Goal: Transaction & Acquisition: Register for event/course

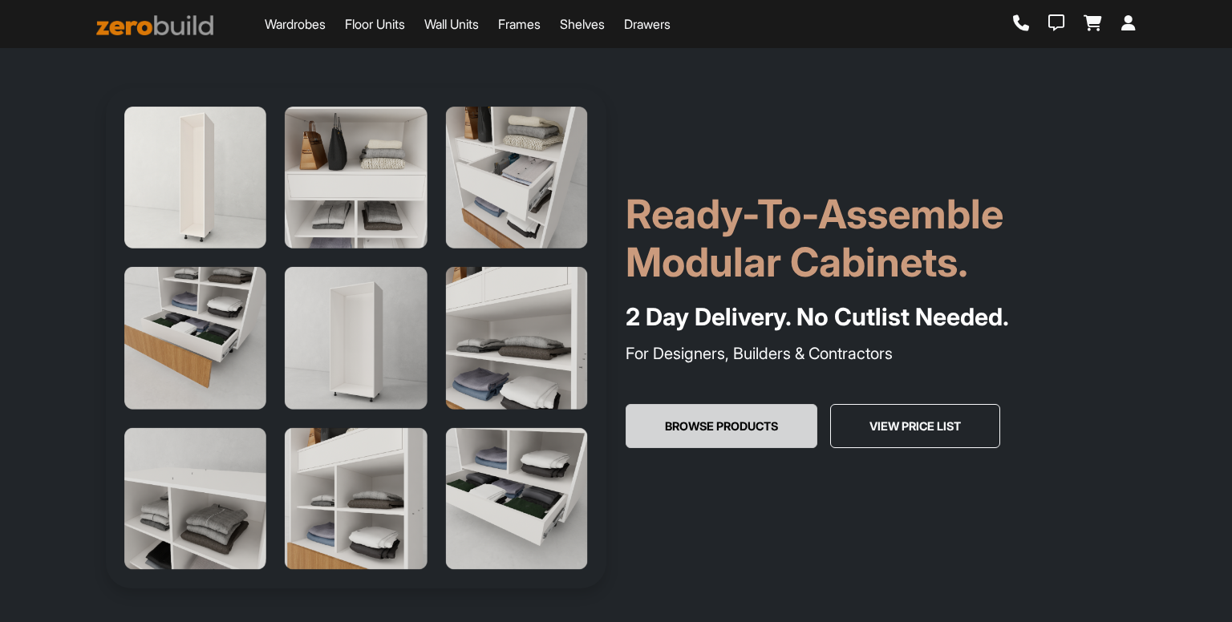
click at [728, 408] on button "Browse Products" at bounding box center [722, 426] width 192 height 45
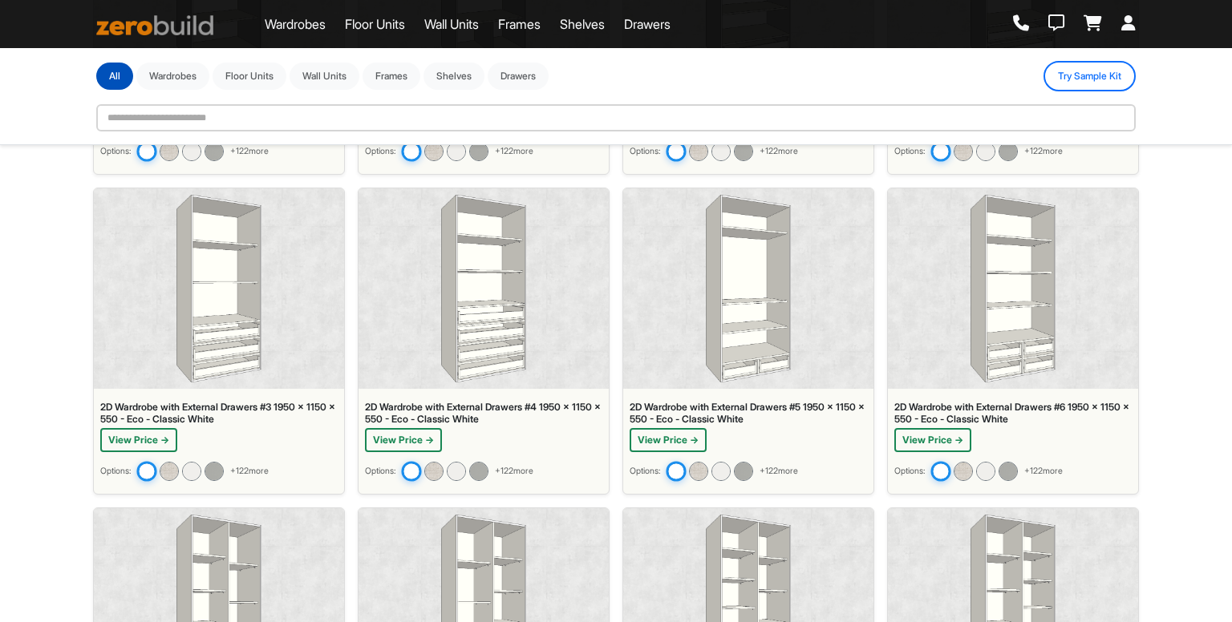
scroll to position [951, 0]
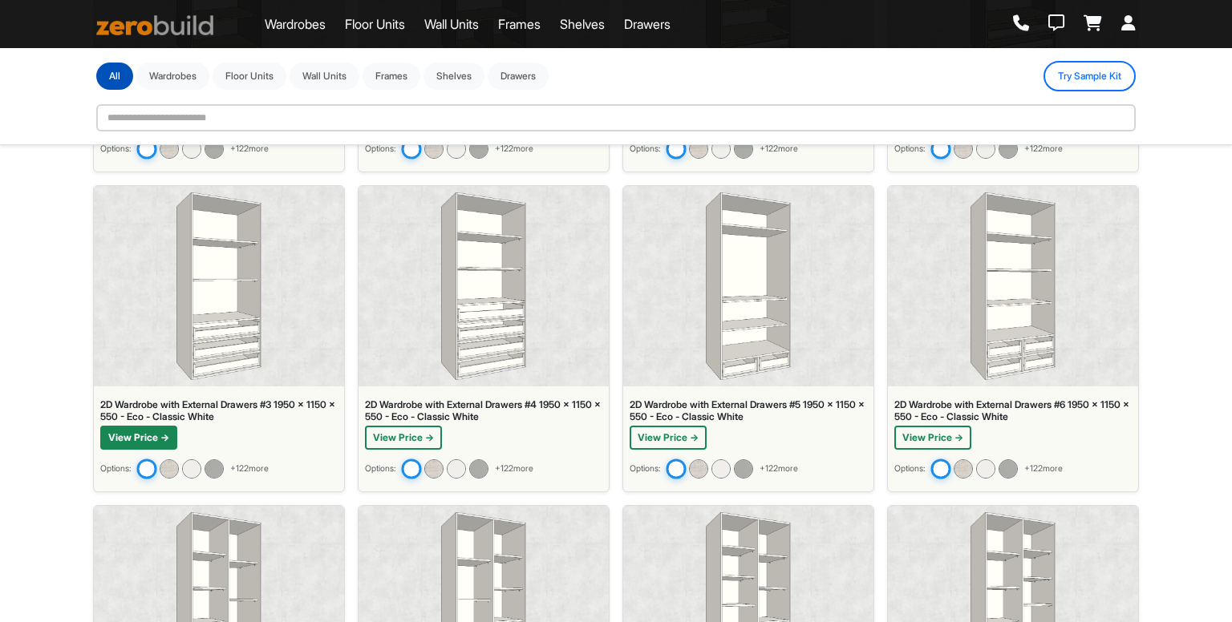
click at [168, 426] on button "View Price →" at bounding box center [138, 438] width 77 height 24
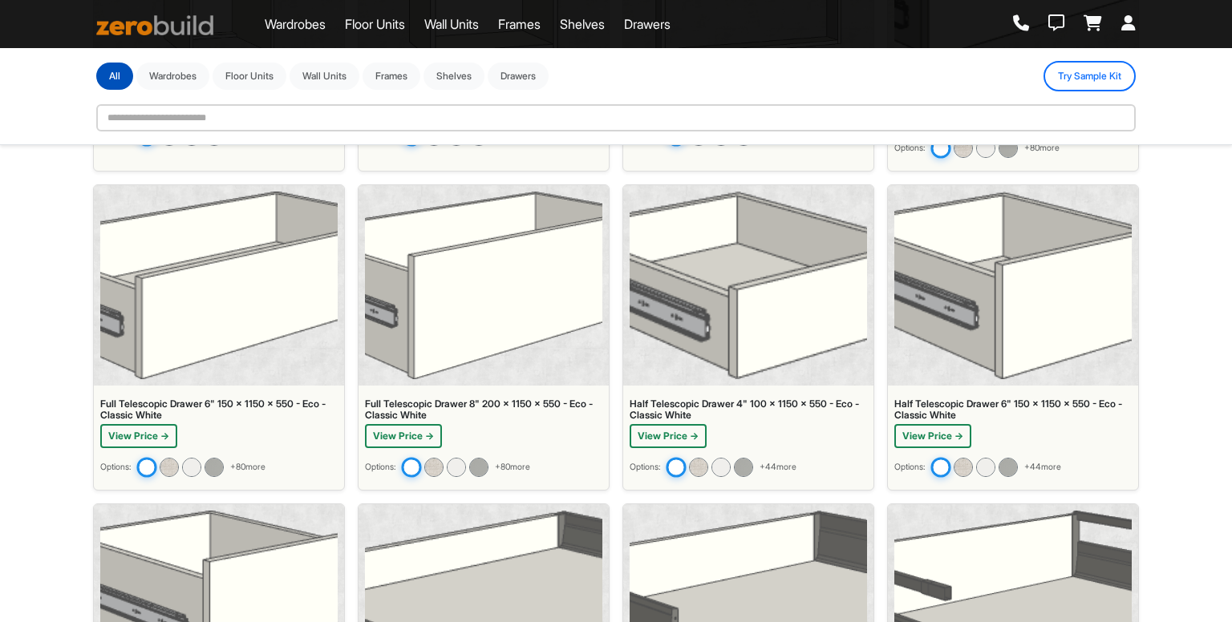
scroll to position [4474, 0]
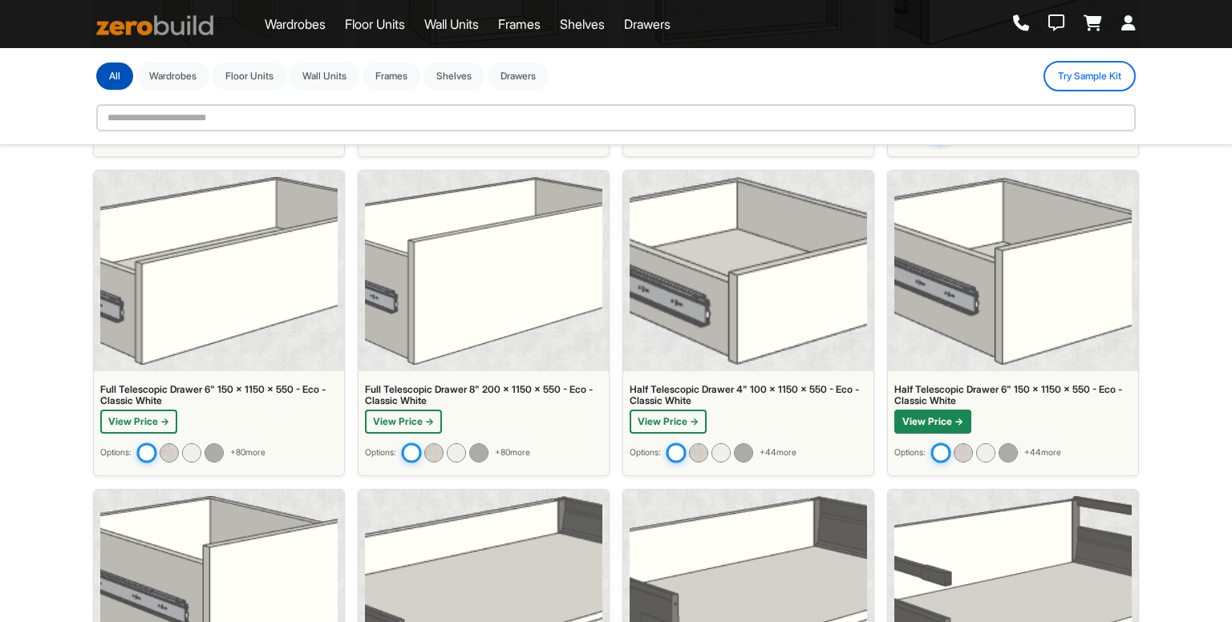
click at [907, 410] on button "View Price →" at bounding box center [932, 422] width 77 height 24
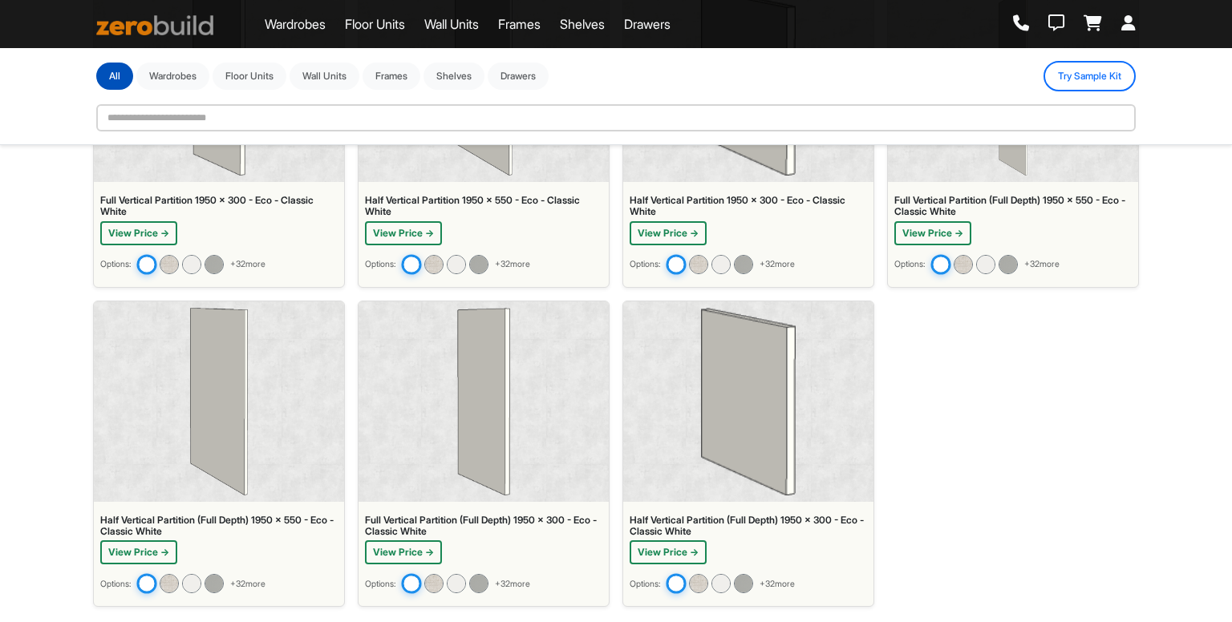
scroll to position [8511, 0]
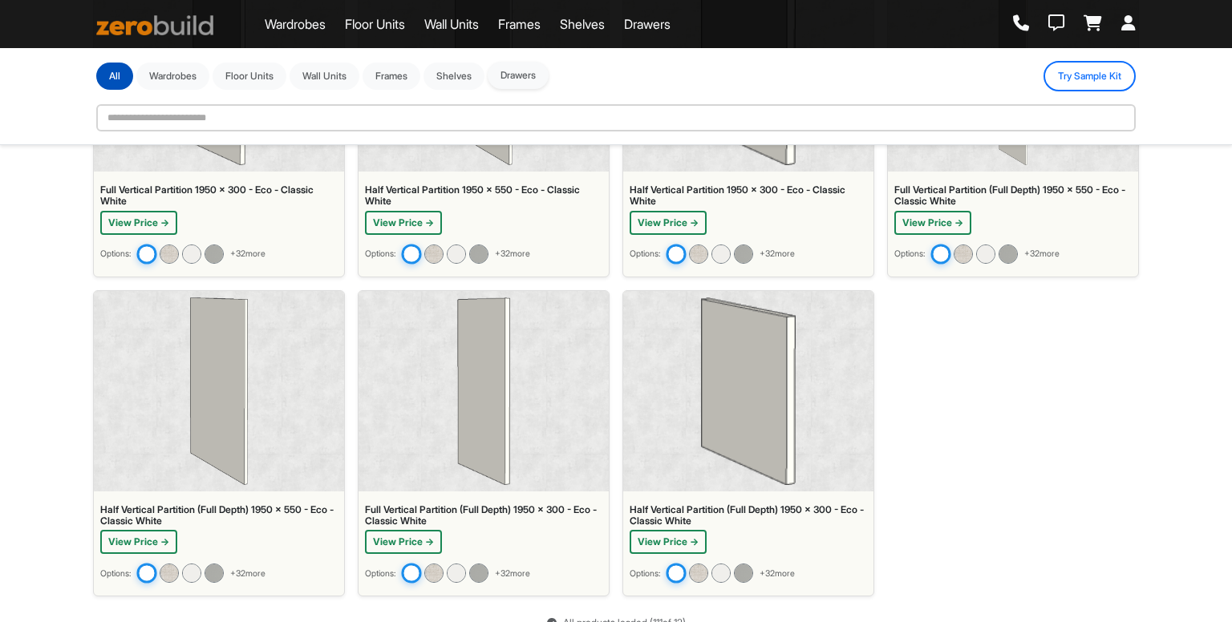
click at [512, 89] on div "All Wardrobes Floor Units Wall Units Frames Shelves Drawers" at bounding box center [322, 76] width 452 height 27
click at [598, 21] on link "Shelves" at bounding box center [582, 23] width 45 height 19
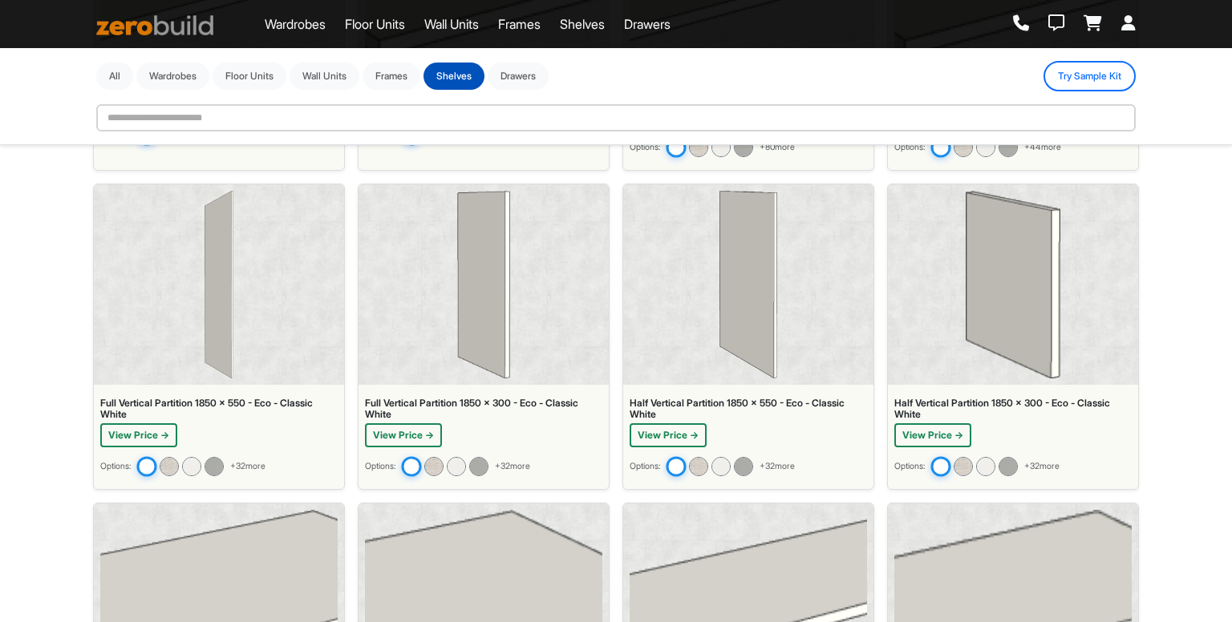
scroll to position [622, 0]
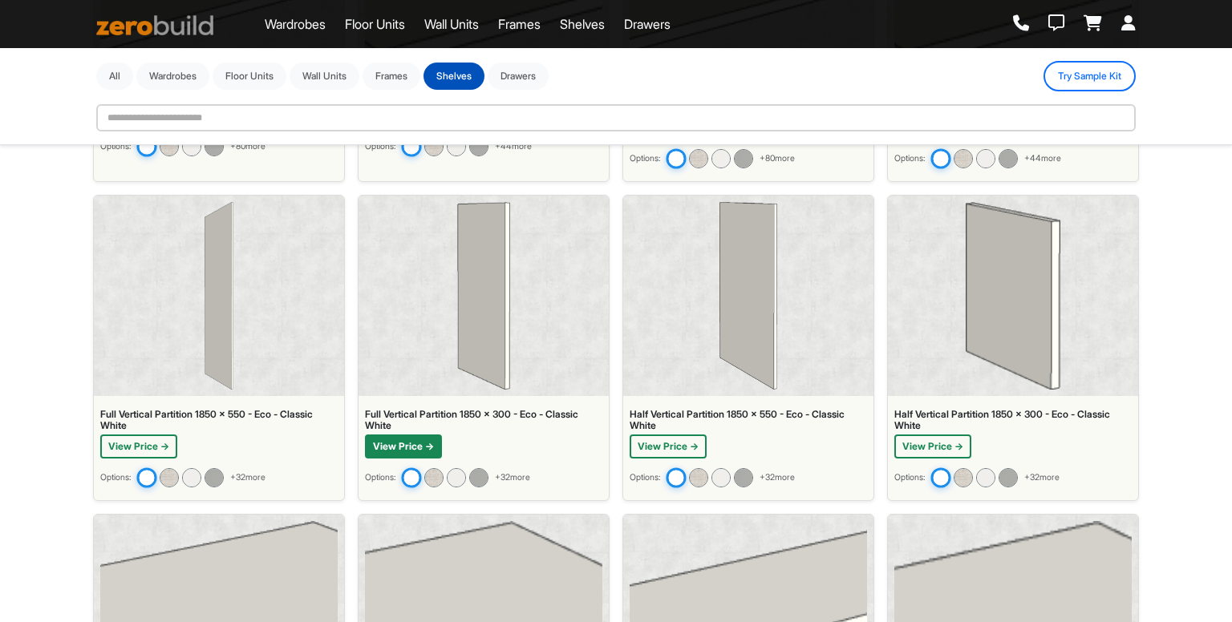
click at [375, 452] on button "View Price →" at bounding box center [403, 447] width 77 height 24
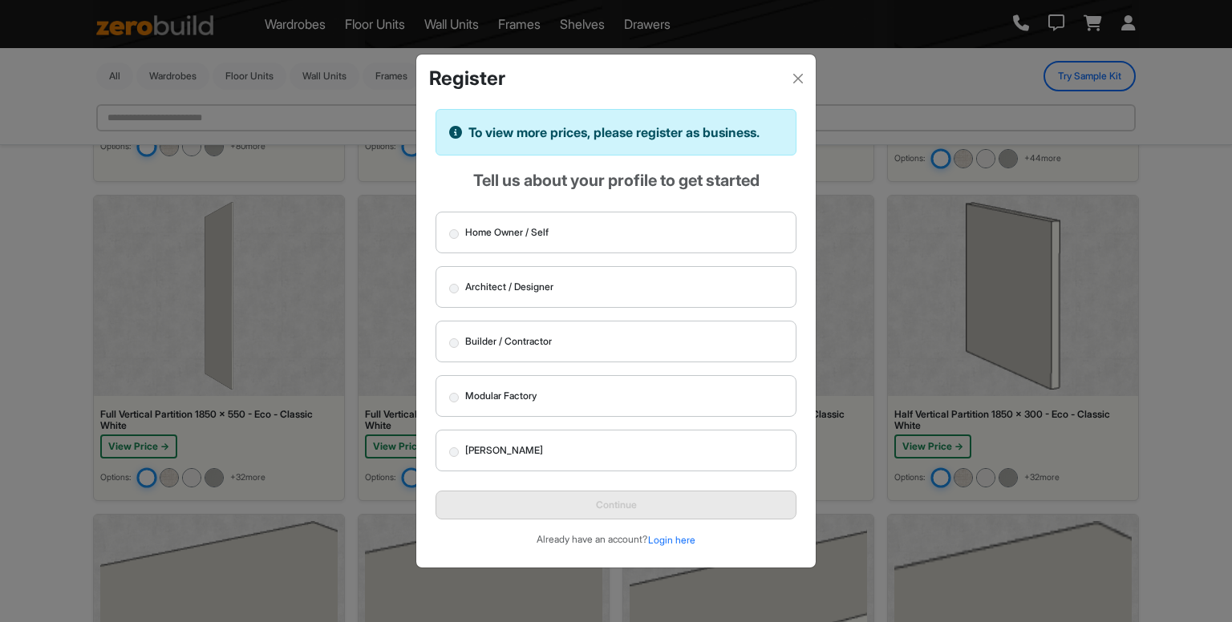
click at [568, 292] on label "Architect / Designer" at bounding box center [616, 287] width 361 height 42
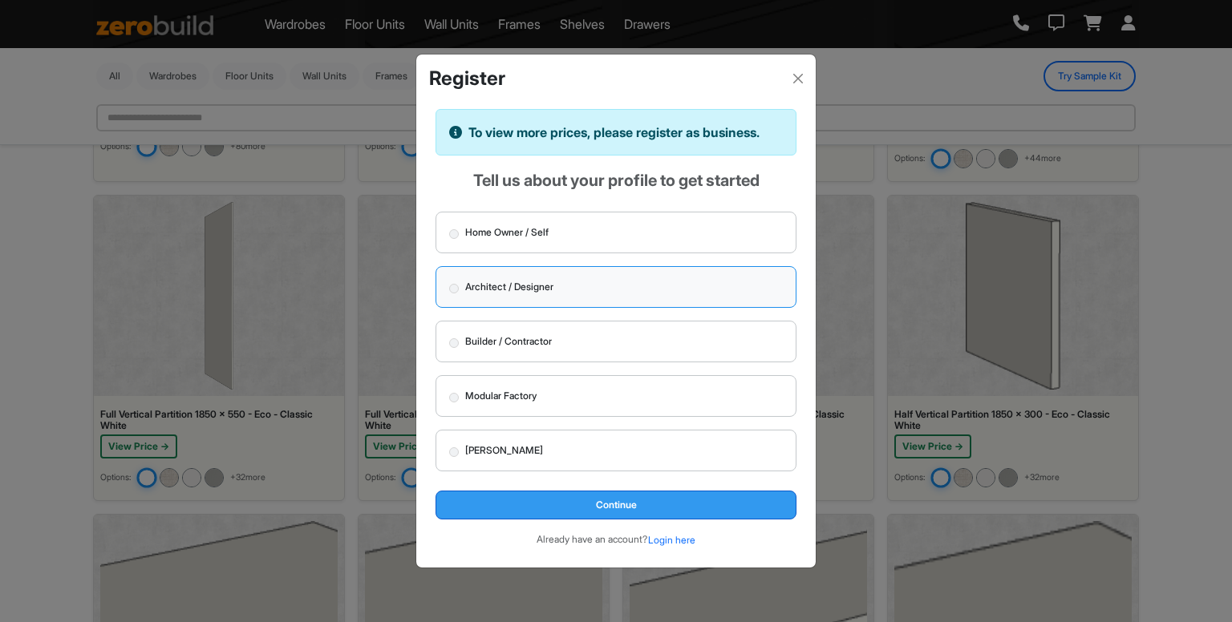
click at [581, 504] on button "Continue" at bounding box center [616, 505] width 361 height 29
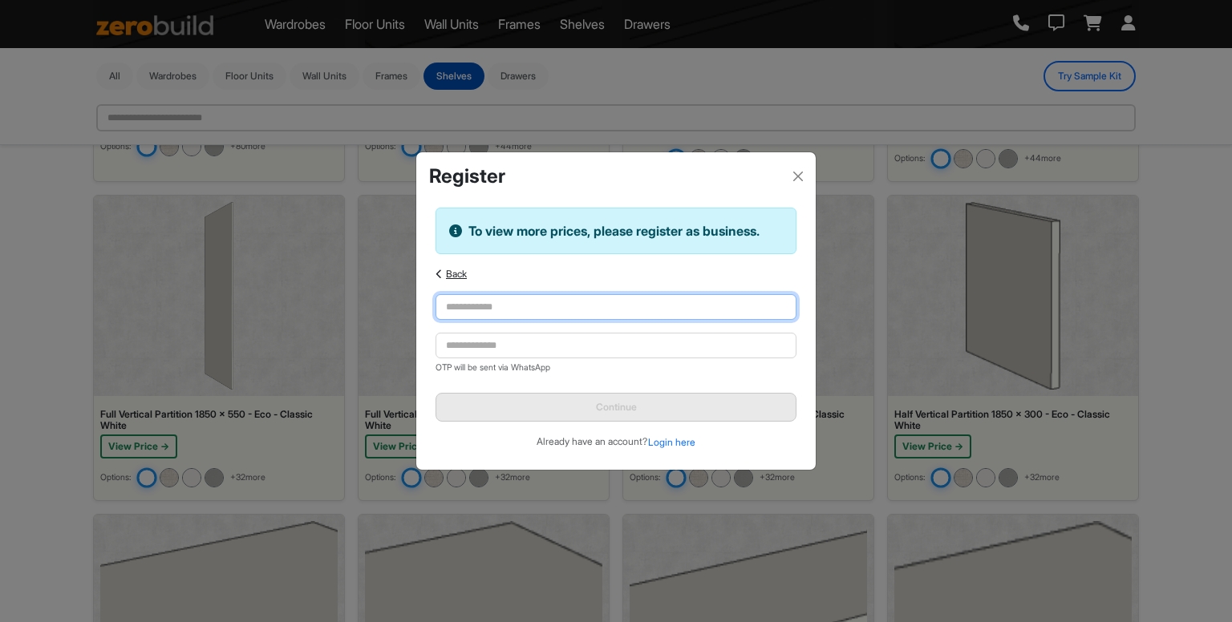
click at [593, 306] on input "text" at bounding box center [616, 307] width 361 height 26
type input "**********"
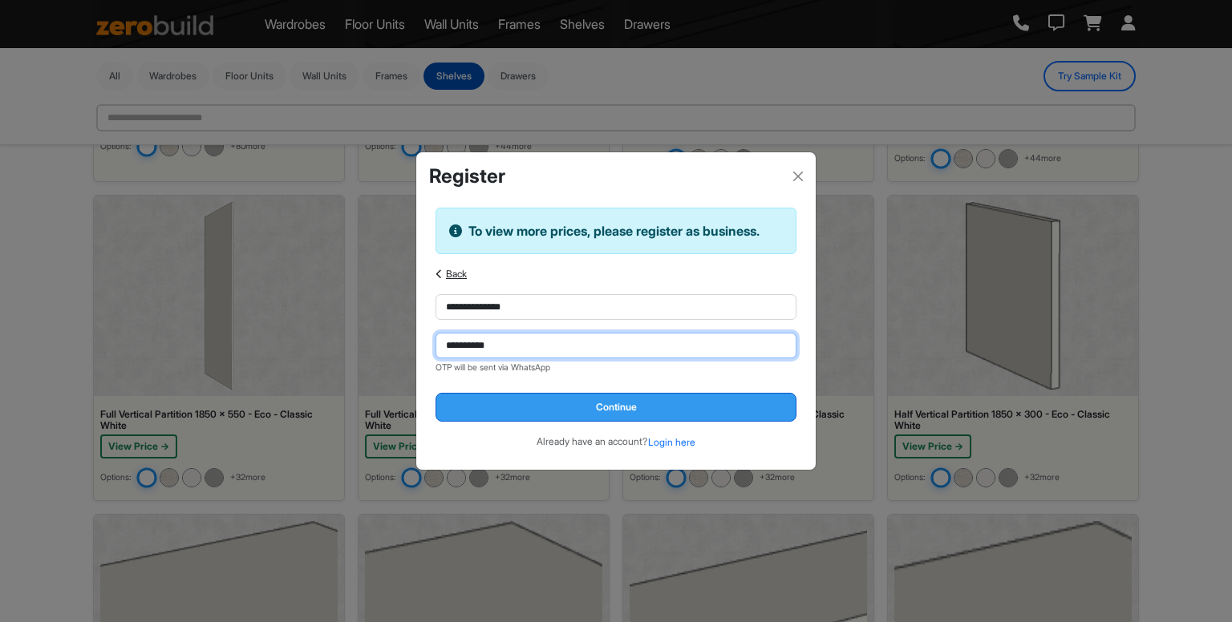
type input "**********"
click at [682, 411] on button "Continue" at bounding box center [616, 407] width 361 height 29
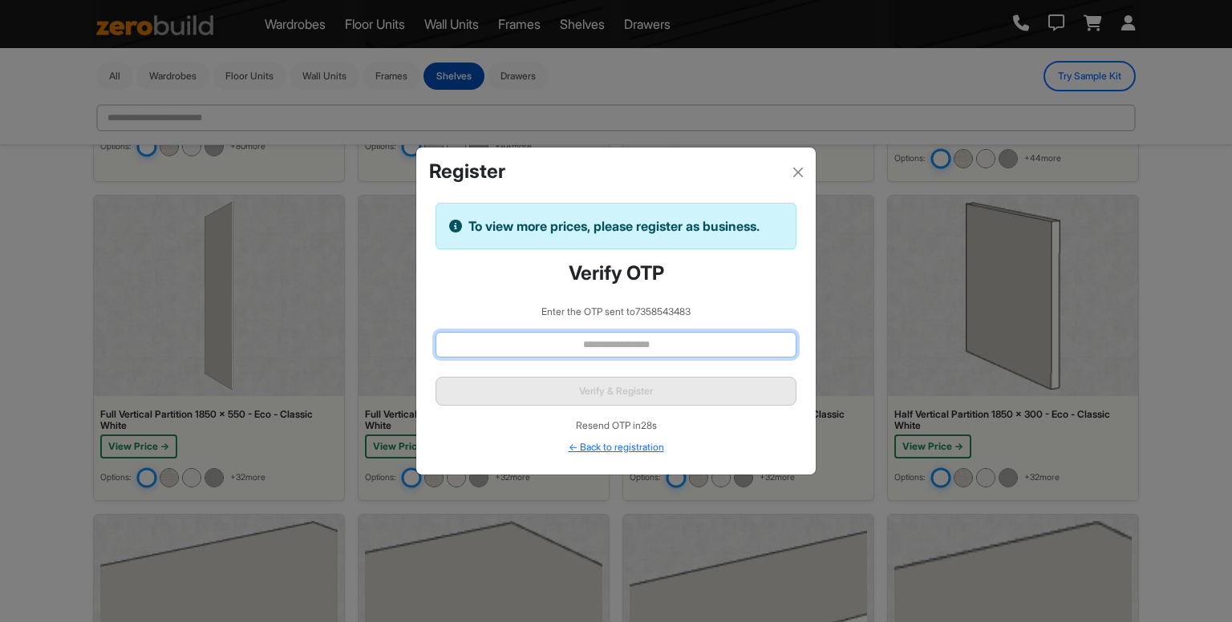
click at [738, 345] on input "text" at bounding box center [616, 345] width 361 height 26
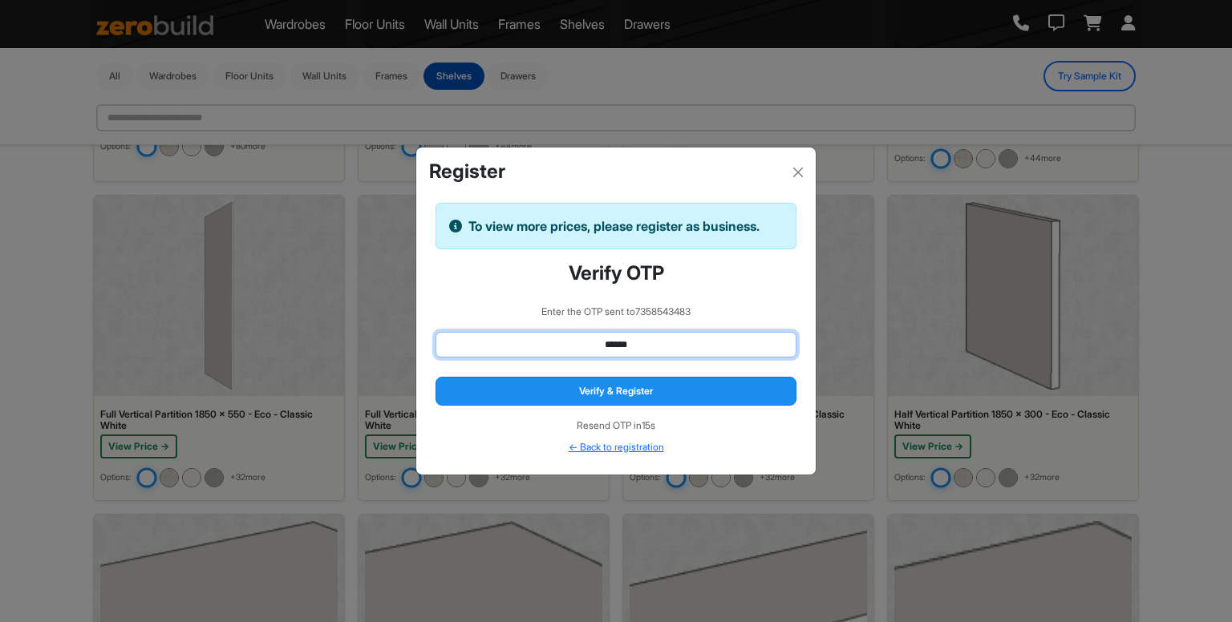
type input "******"
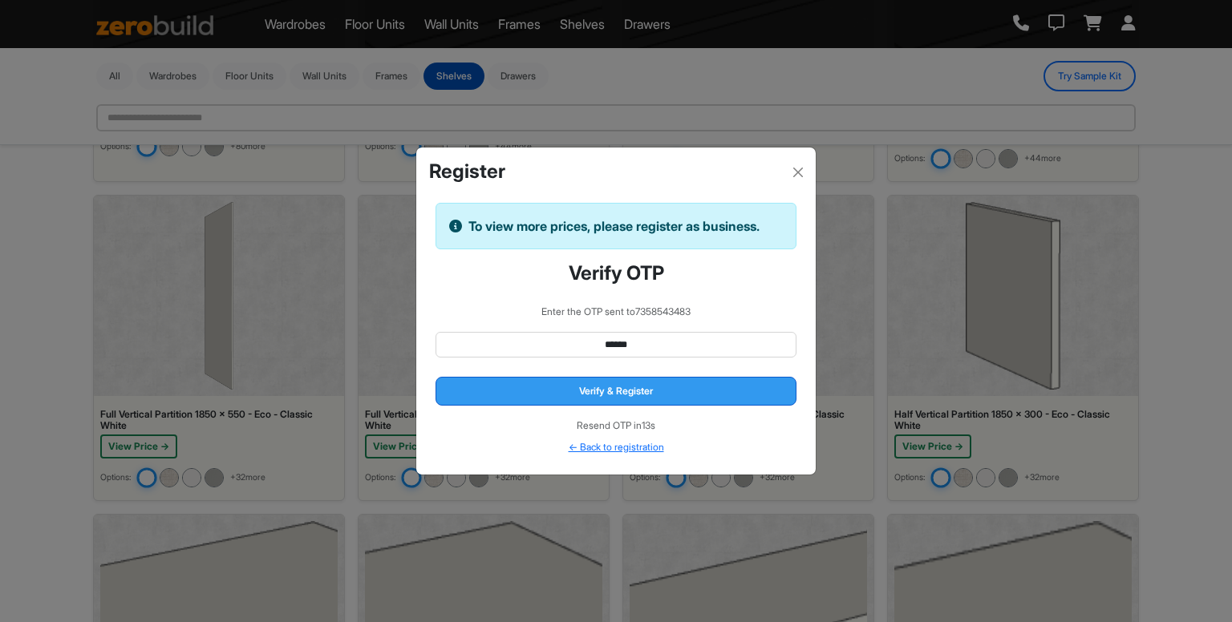
click at [751, 378] on button "Verify & Register" at bounding box center [616, 391] width 361 height 29
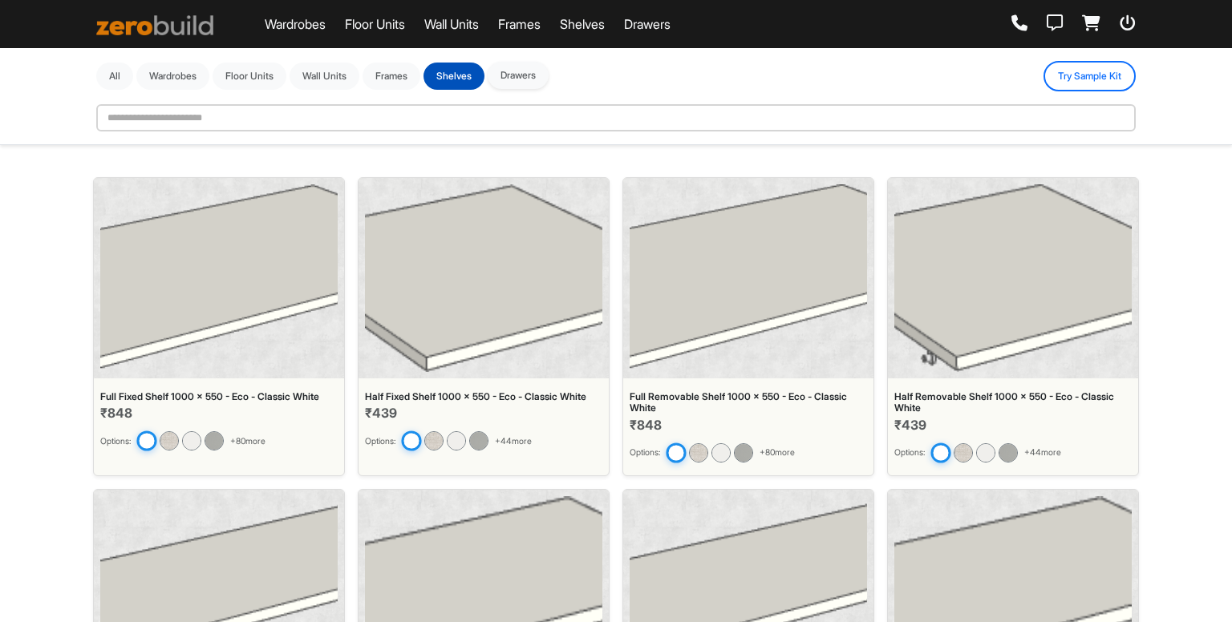
click at [540, 83] on button "Drawers" at bounding box center [518, 75] width 61 height 27
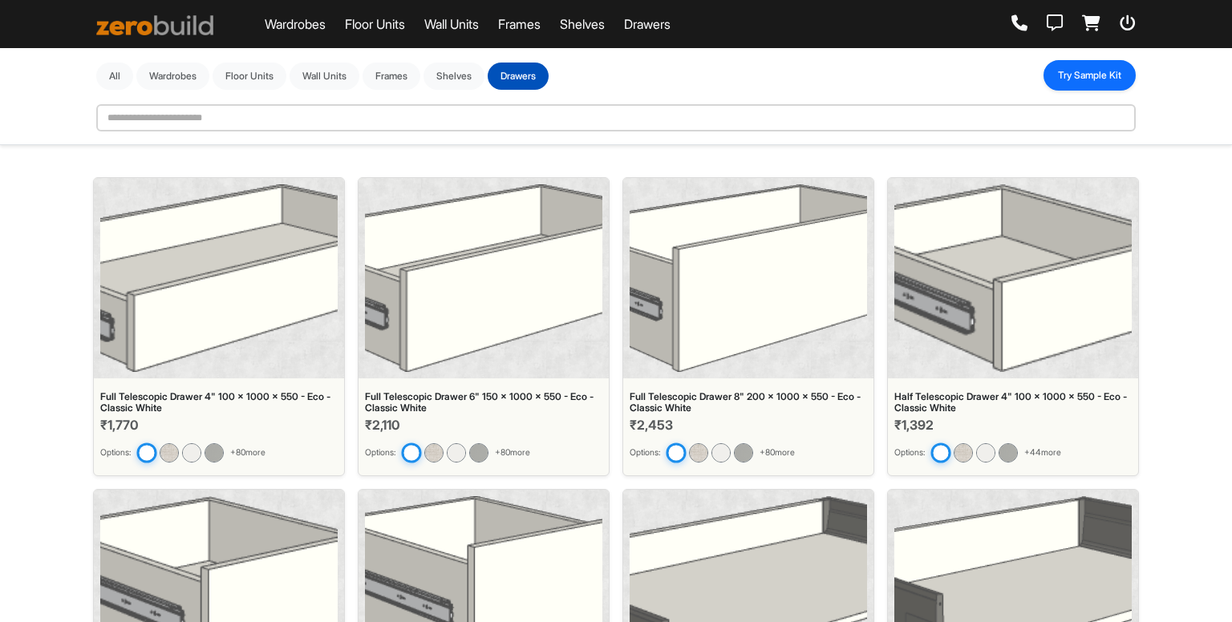
click at [1078, 80] on button "Try Sample Kit" at bounding box center [1089, 75] width 92 height 30
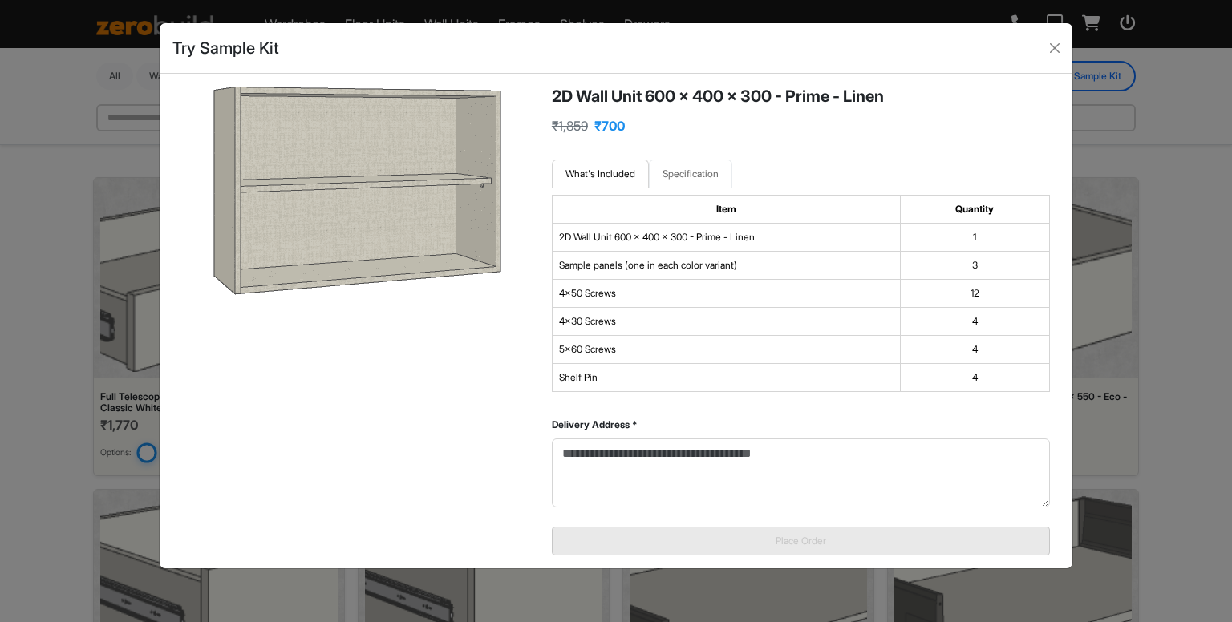
click at [680, 168] on link "Specification" at bounding box center [690, 174] width 83 height 29
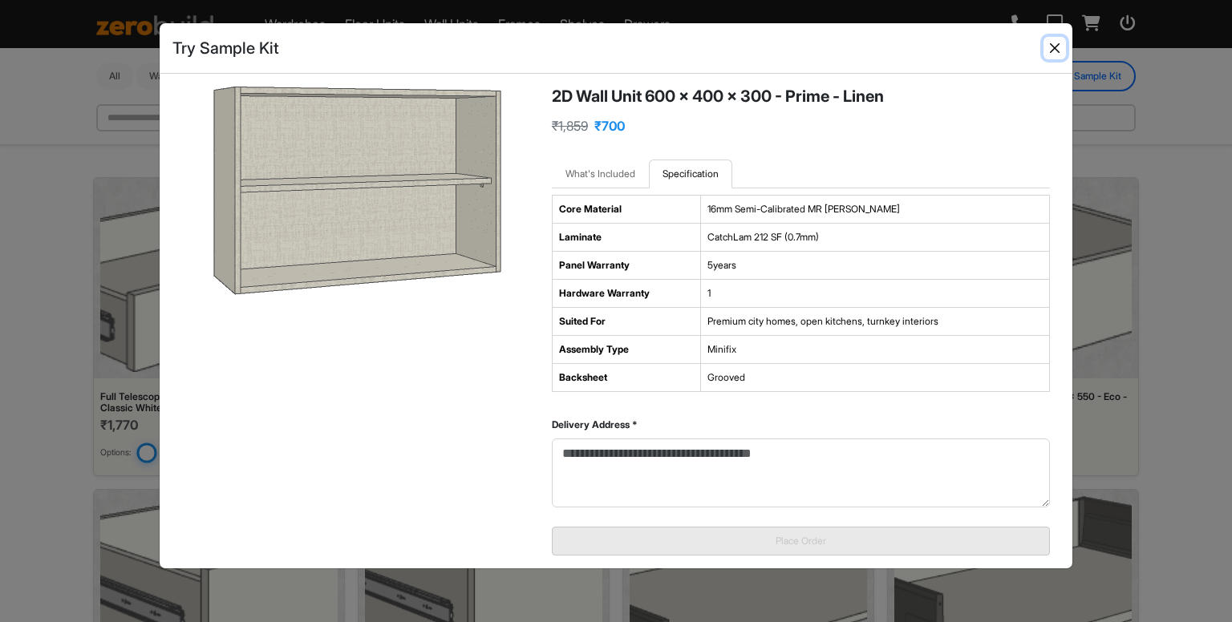
click at [1052, 42] on button "Close" at bounding box center [1054, 48] width 22 height 22
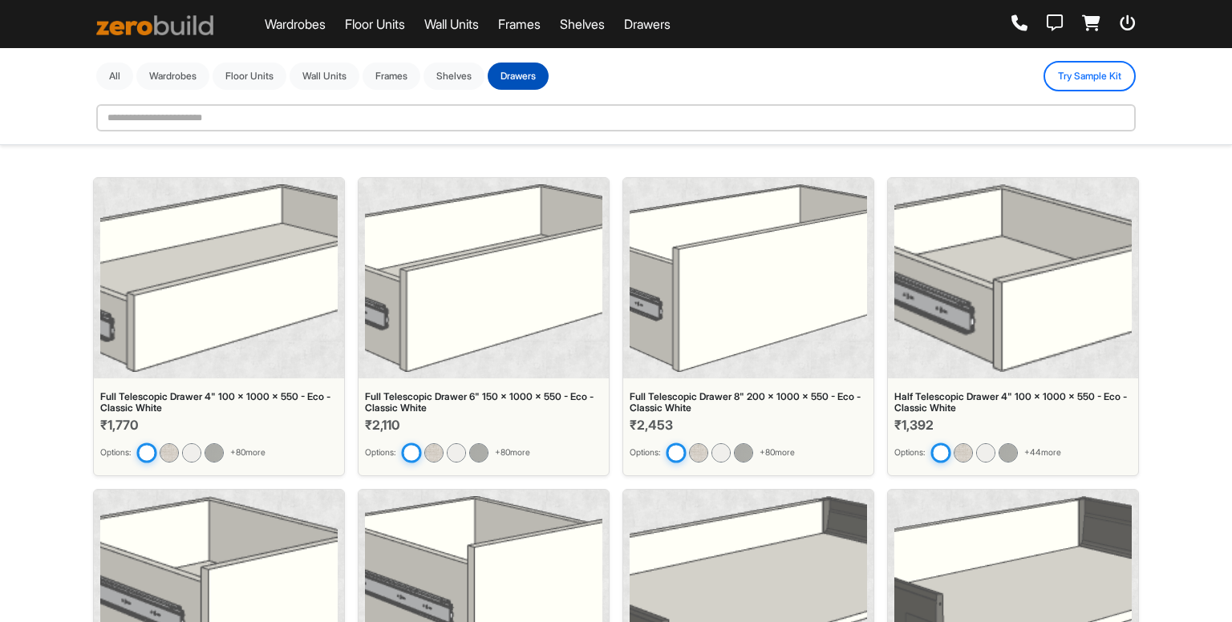
click at [128, 36] on link at bounding box center [154, 24] width 117 height 32
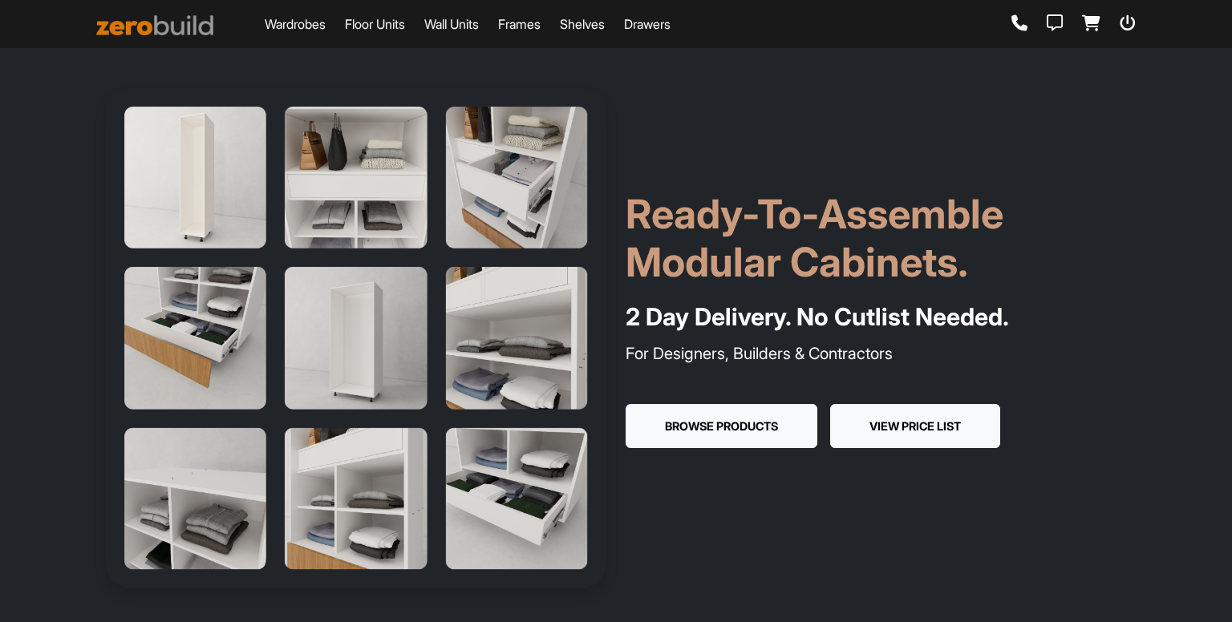
click at [848, 423] on button "View Price List" at bounding box center [915, 426] width 170 height 45
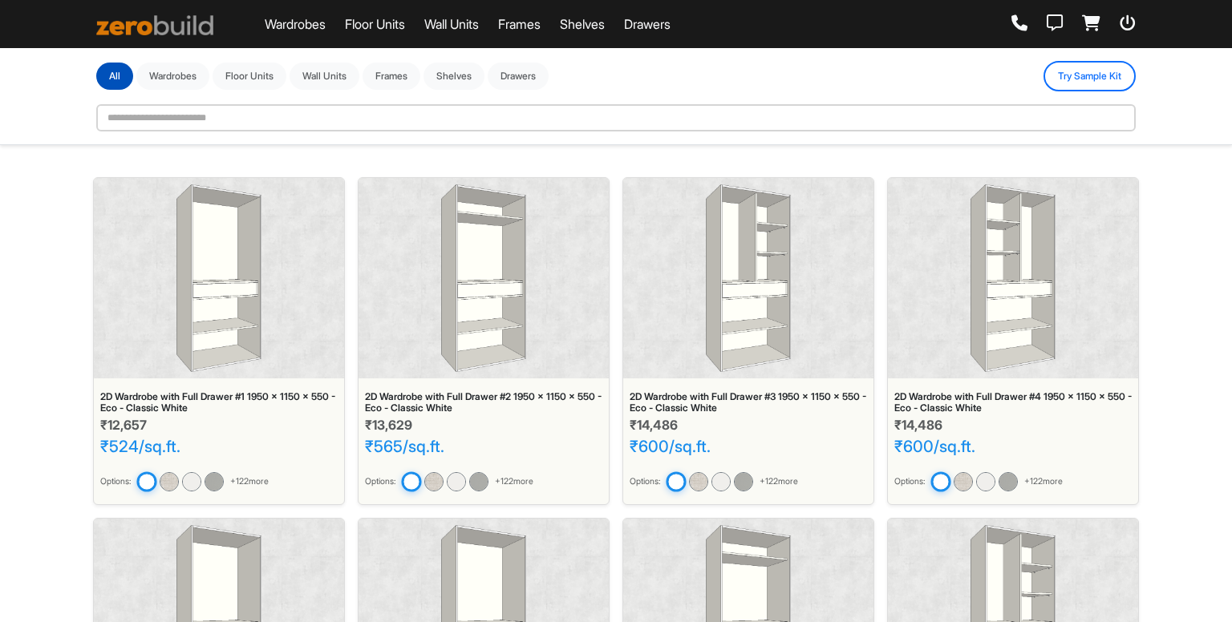
click at [278, 22] on link "Wardrobes" at bounding box center [295, 23] width 61 height 19
click at [187, 5] on nav "Wardrobes Floor Units Wall Units Frames Shelves Drawers" at bounding box center [616, 24] width 1232 height 48
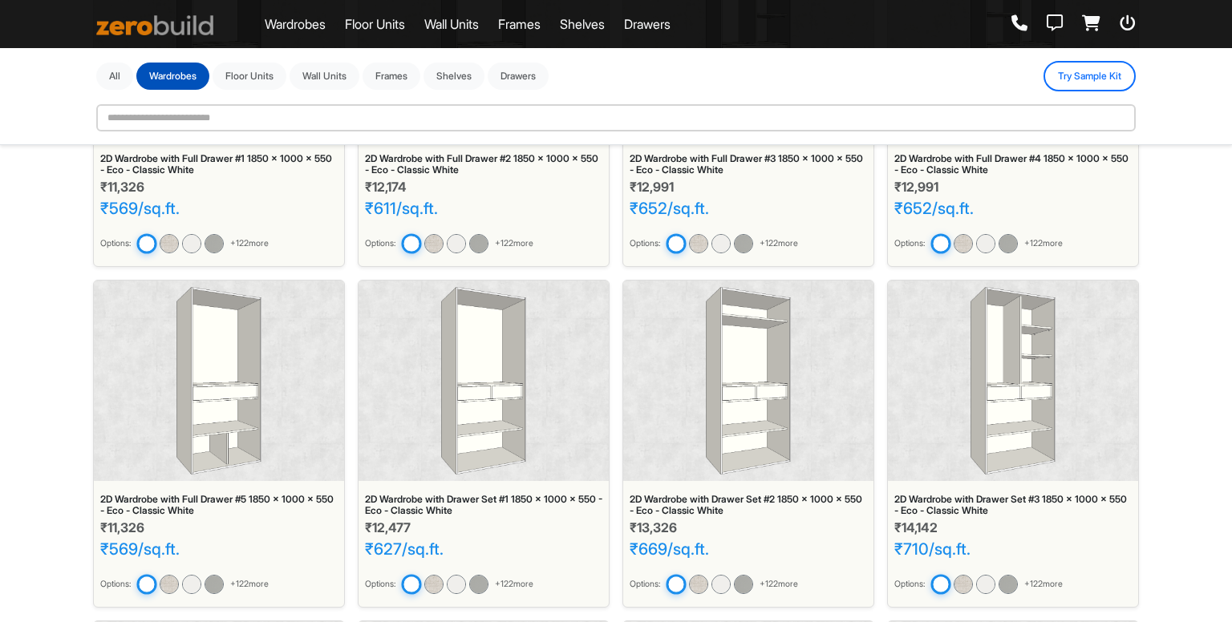
scroll to position [321, 0]
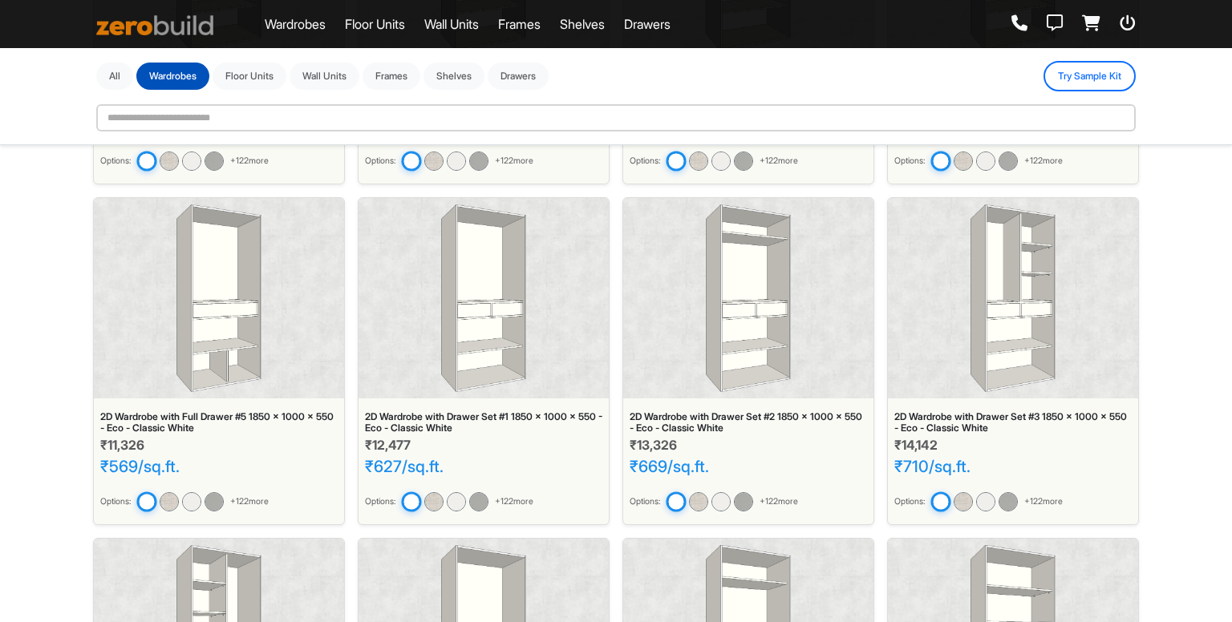
click at [165, 30] on img at bounding box center [154, 25] width 117 height 20
